Goal: Find contact information: Find contact information

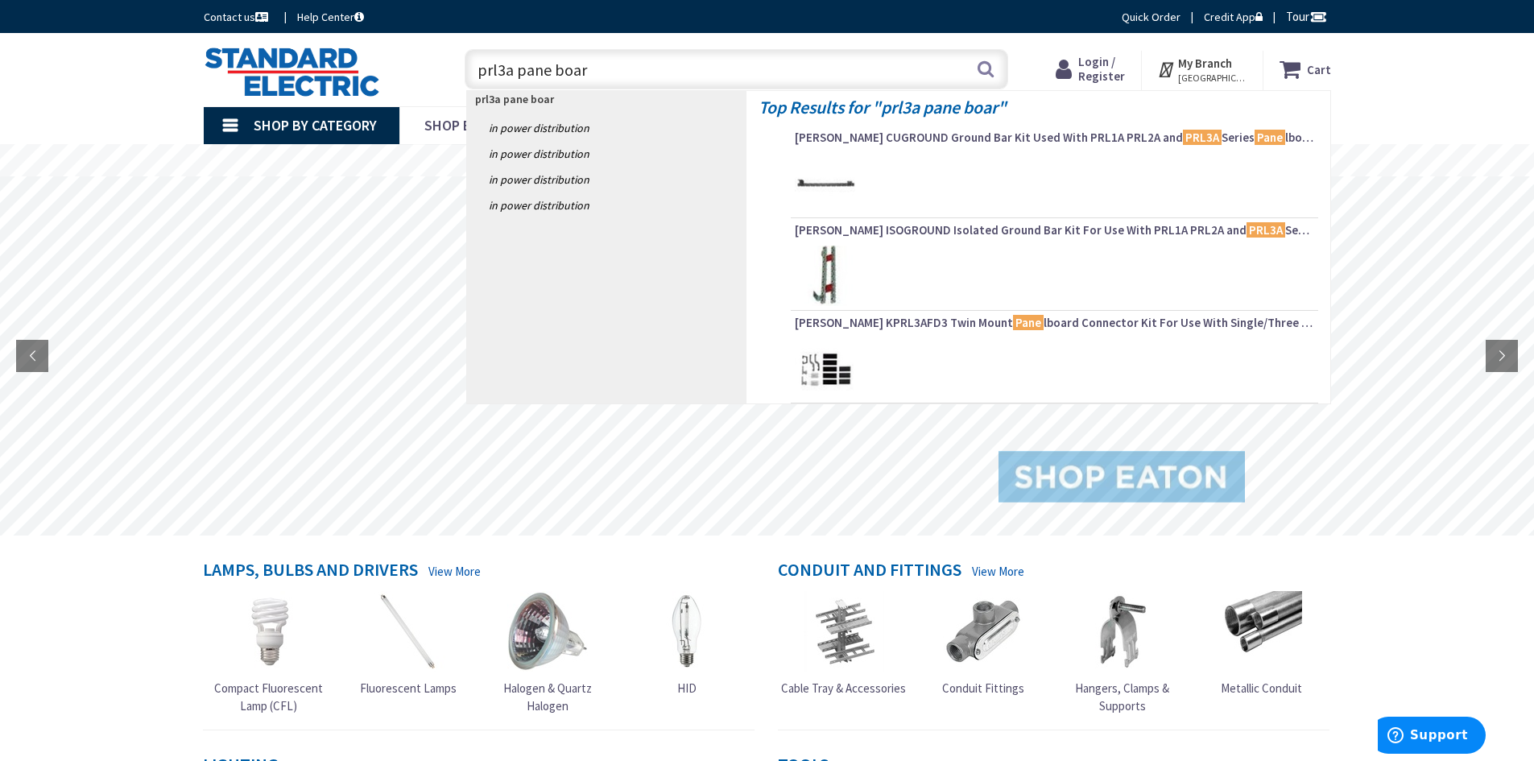
type input "prl3a pane board"
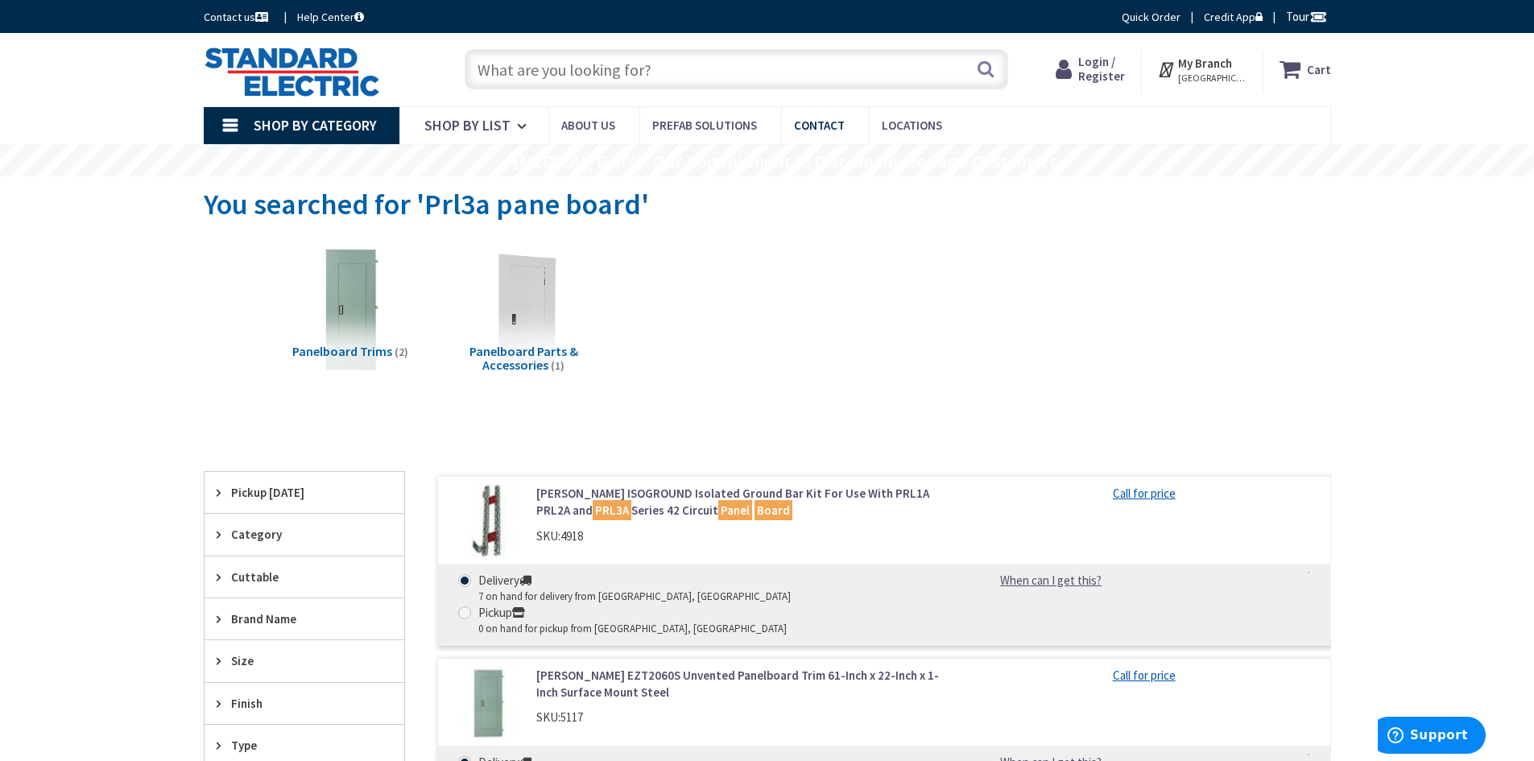
click at [825, 124] on span "Contact" at bounding box center [819, 125] width 51 height 15
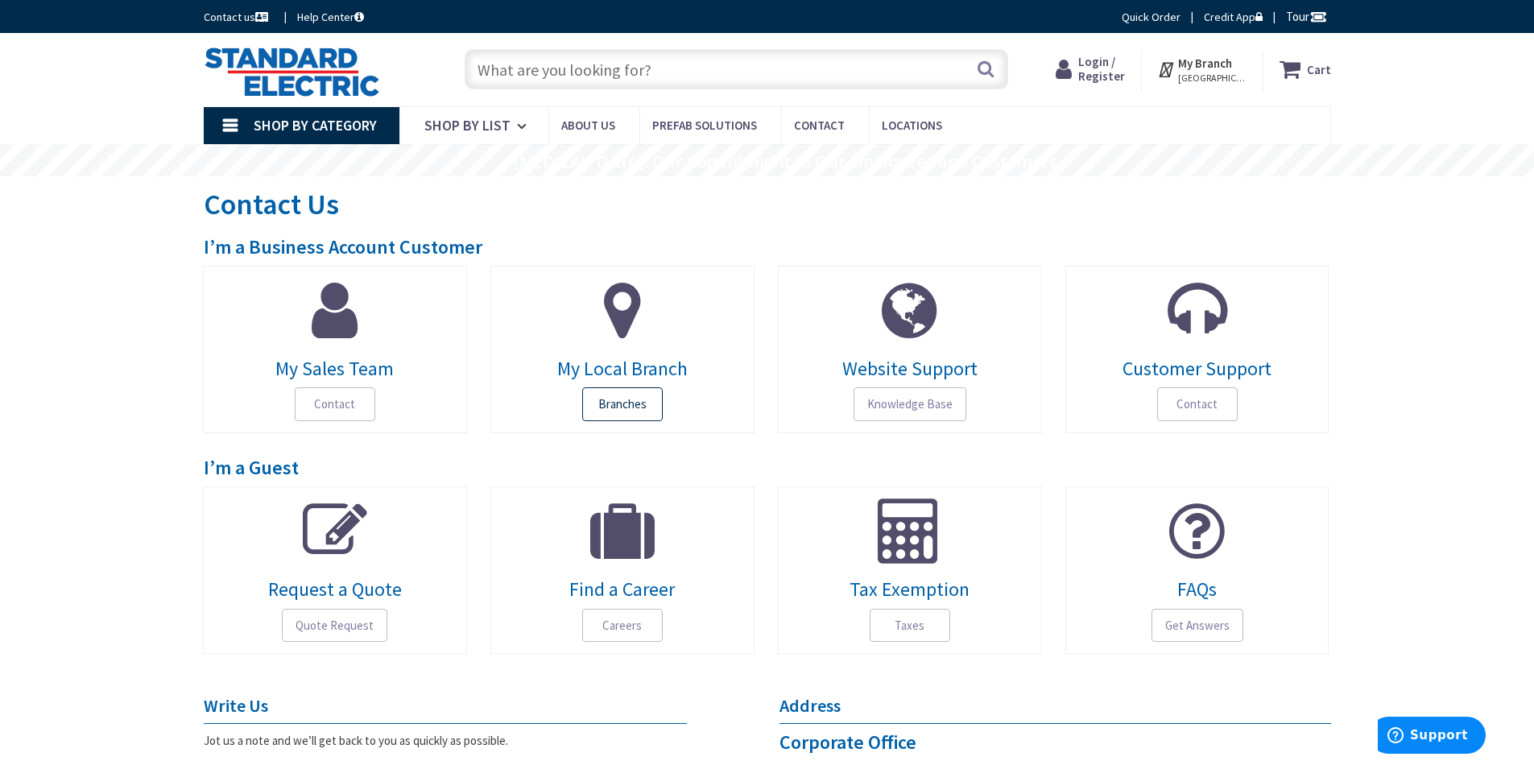
click at [604, 406] on span "Branches" at bounding box center [622, 404] width 81 height 34
